Goal: Navigation & Orientation: Find specific page/section

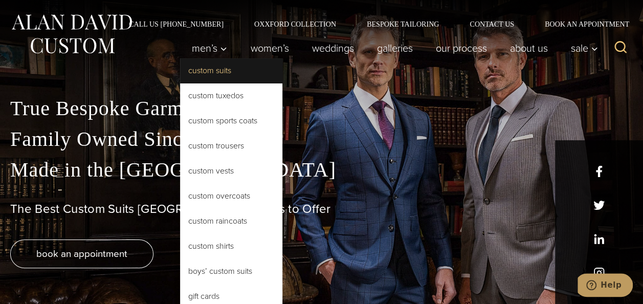
click at [213, 72] on link "Custom Suits" at bounding box center [231, 70] width 102 height 25
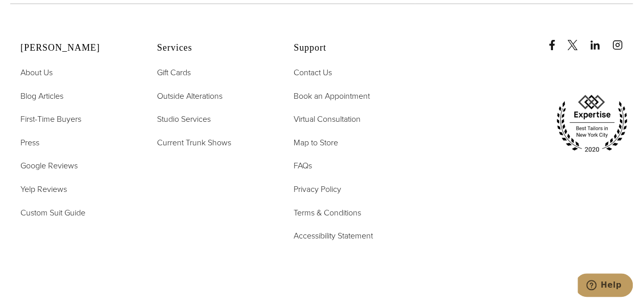
scroll to position [5424, 0]
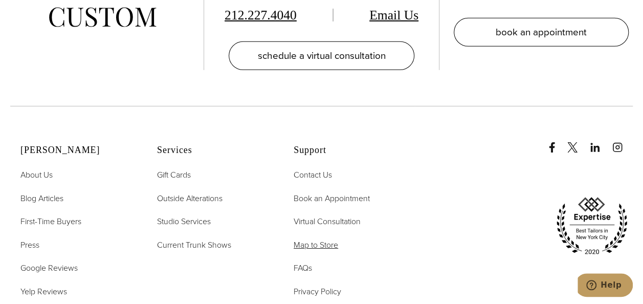
click at [325, 239] on span "Map to Store" at bounding box center [316, 245] width 45 height 12
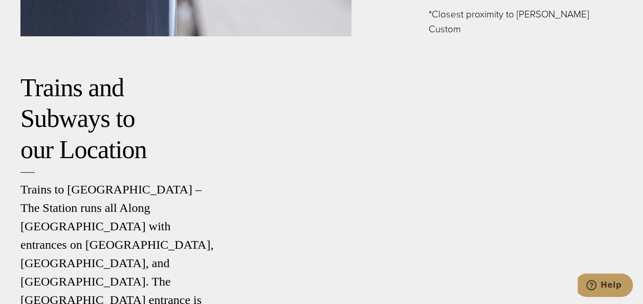
scroll to position [1641, 0]
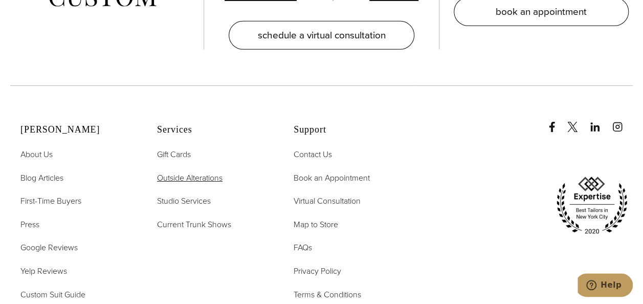
scroll to position [5424, 0]
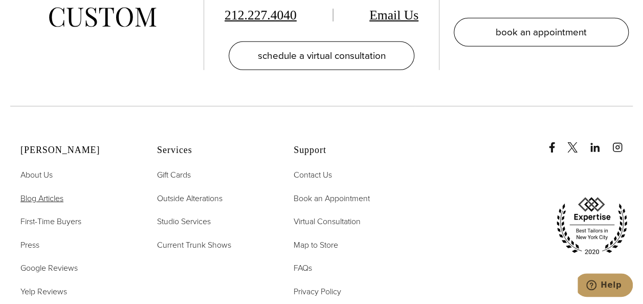
click at [61, 192] on span "Blog Articles" at bounding box center [41, 198] width 43 height 12
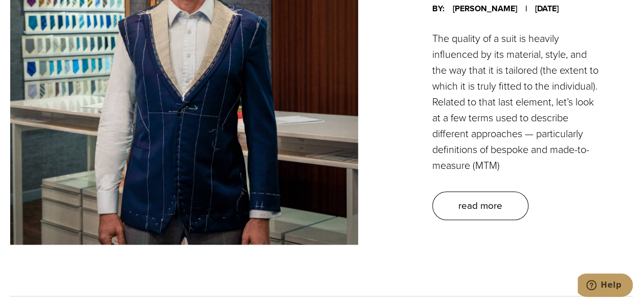
scroll to position [512, 0]
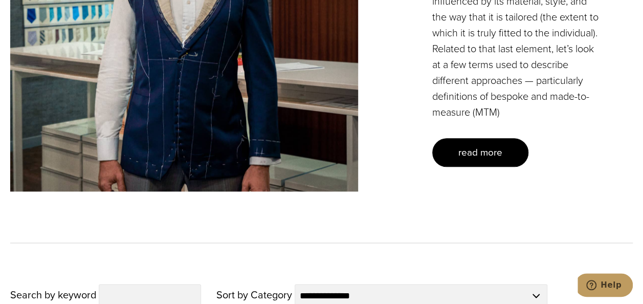
click at [482, 167] on link "read more" at bounding box center [480, 152] width 96 height 29
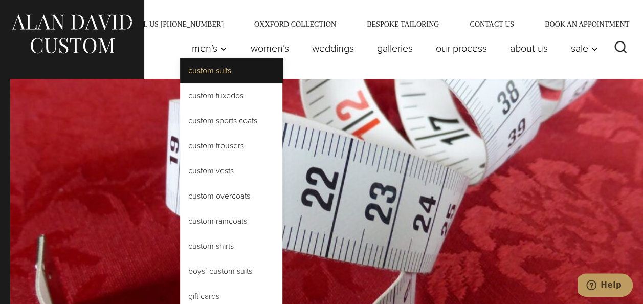
click at [208, 74] on link "Custom Suits" at bounding box center [231, 70] width 102 height 25
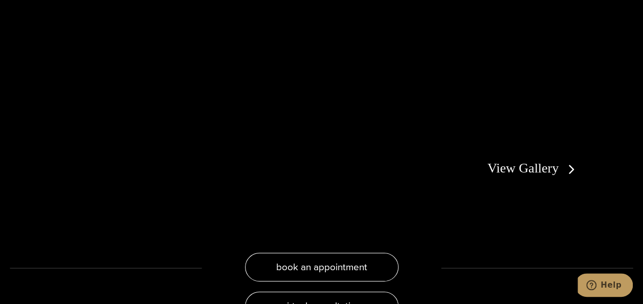
scroll to position [1893, 0]
